Goal: Transaction & Acquisition: Purchase product/service

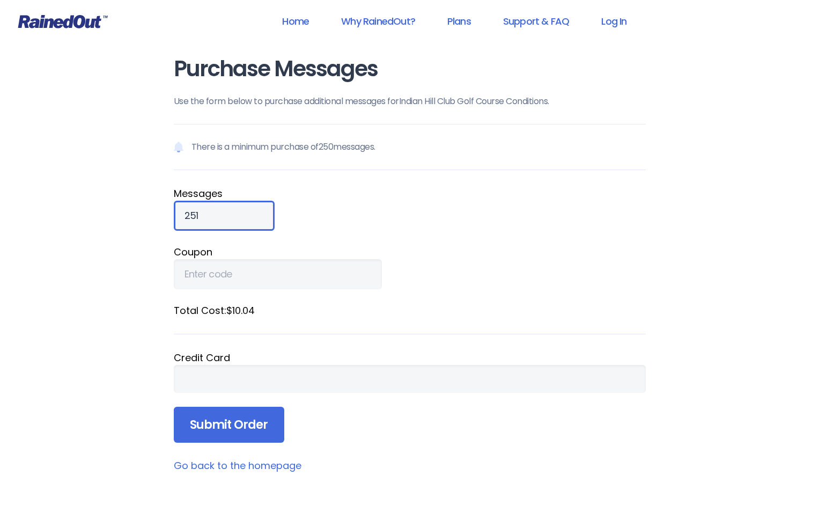
click at [262, 214] on input "251" at bounding box center [224, 216] width 101 height 30
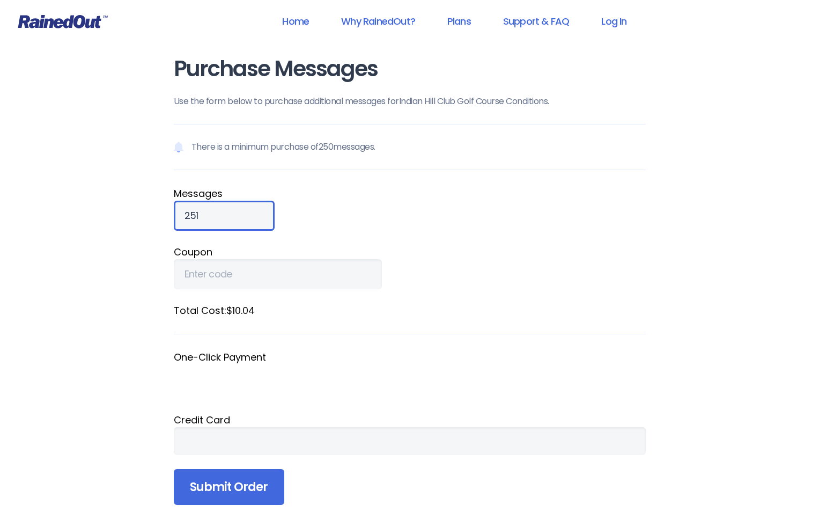
drag, startPoint x: 186, startPoint y: 217, endPoint x: 212, endPoint y: 217, distance: 25.7
click at [212, 217] on input "251" at bounding box center [224, 216] width 101 height 30
type input "5000"
click at [417, 240] on form "There is a minimum purchase of 250 messages. Message s 5000 Coupon Total Cost: …" at bounding box center [410, 314] width 472 height 381
click at [313, 435] on div at bounding box center [409, 441] width 450 height 12
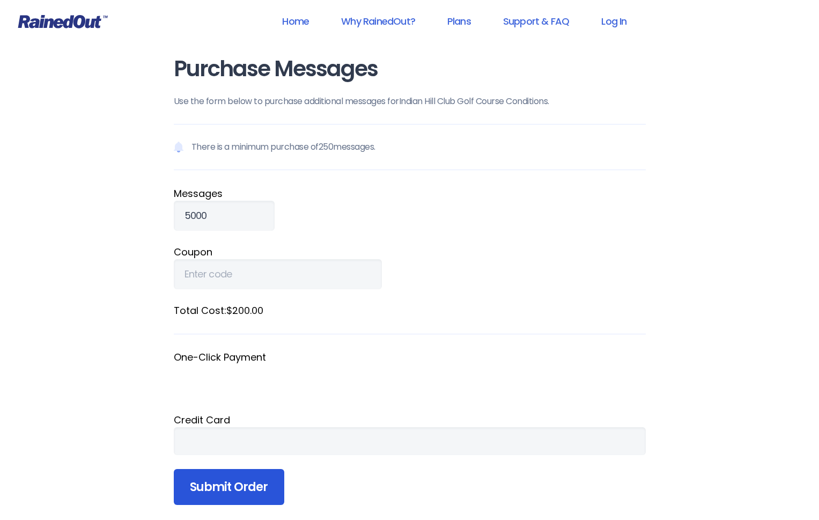
click at [245, 487] on input "Submit Order" at bounding box center [229, 487] width 110 height 36
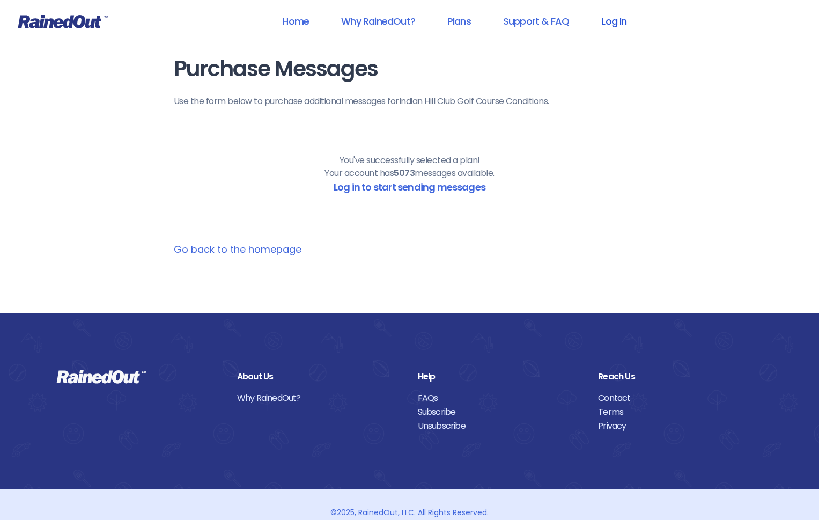
click at [613, 18] on link "Log In" at bounding box center [613, 21] width 53 height 24
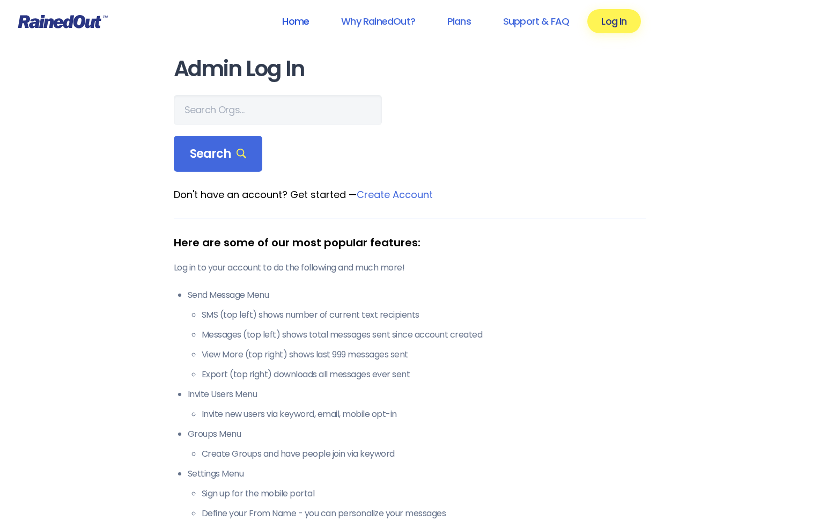
click at [296, 21] on link "Home" at bounding box center [295, 21] width 55 height 24
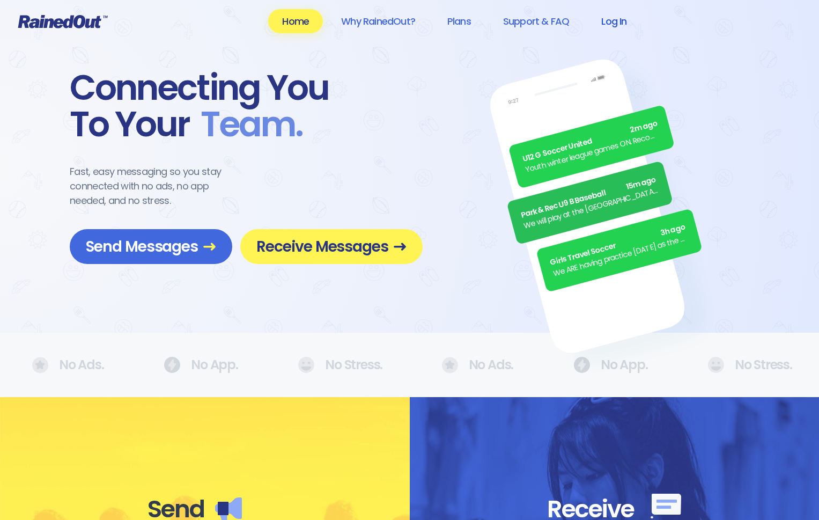
click at [614, 21] on link "Log In" at bounding box center [613, 21] width 53 height 24
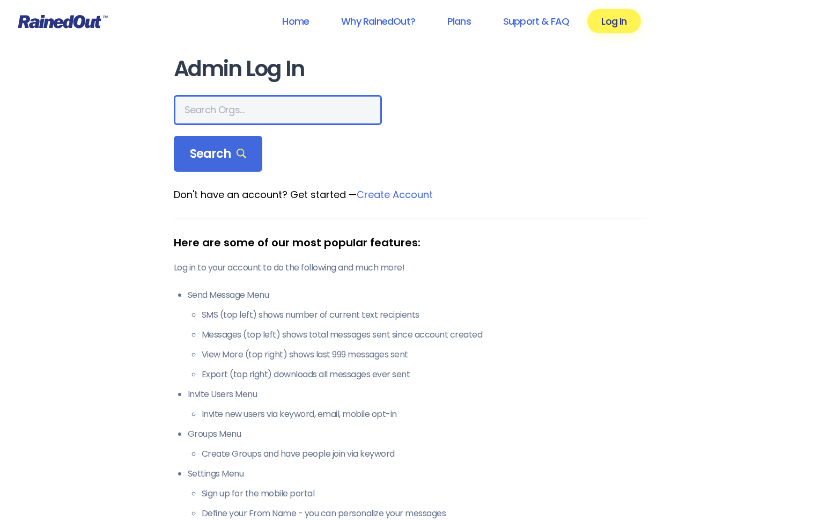
click at [253, 105] on input "text" at bounding box center [278, 110] width 208 height 30
type input "[GEOGRAPHIC_DATA]"
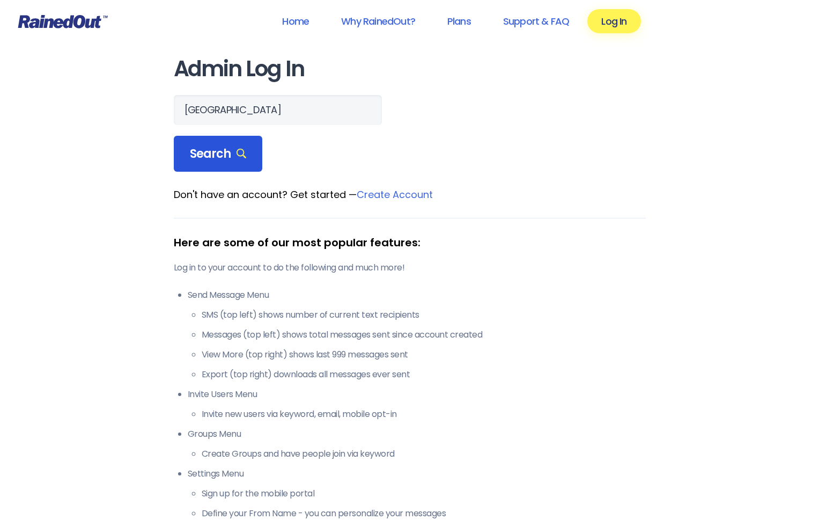
click at [212, 150] on span "Search" at bounding box center [218, 153] width 57 height 15
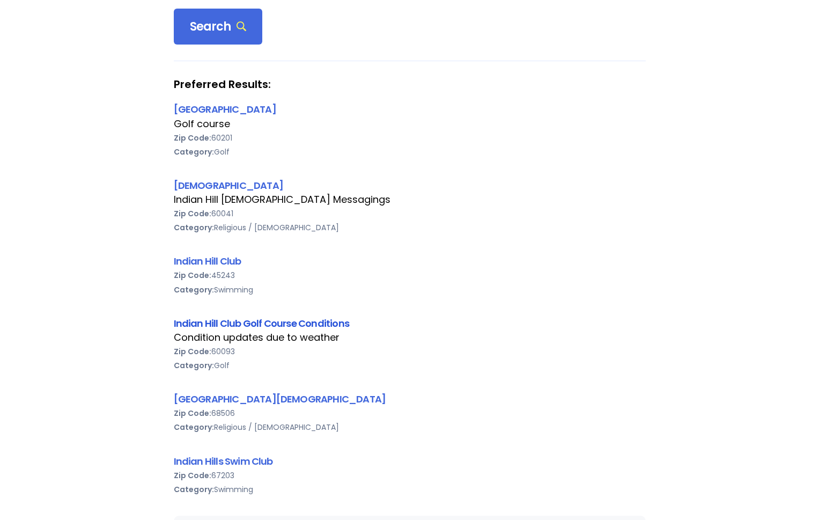
scroll to position [128, 0]
click at [242, 318] on link "Indian Hill Club Golf Course Conditions" at bounding box center [261, 322] width 175 height 13
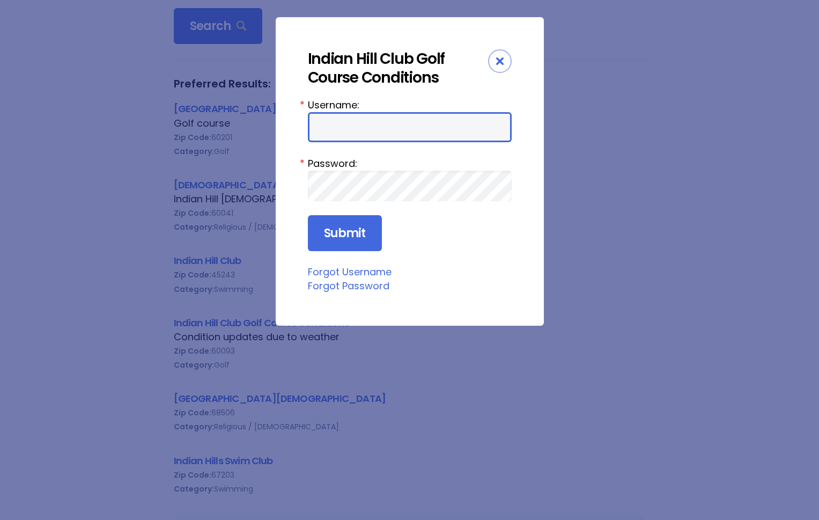
click at [335, 118] on input "Username:" at bounding box center [410, 127] width 204 height 30
type input "Superintendent"
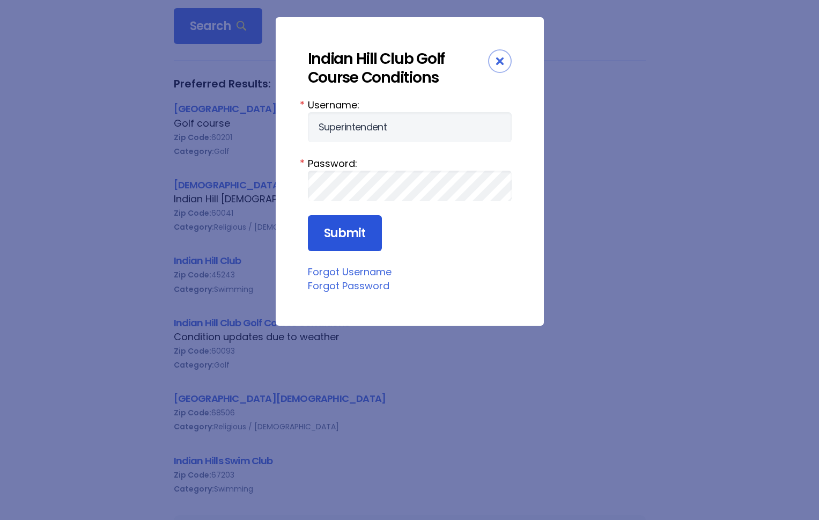
click at [347, 234] on input "Submit" at bounding box center [345, 233] width 74 height 36
